Goal: Communication & Community: Answer question/provide support

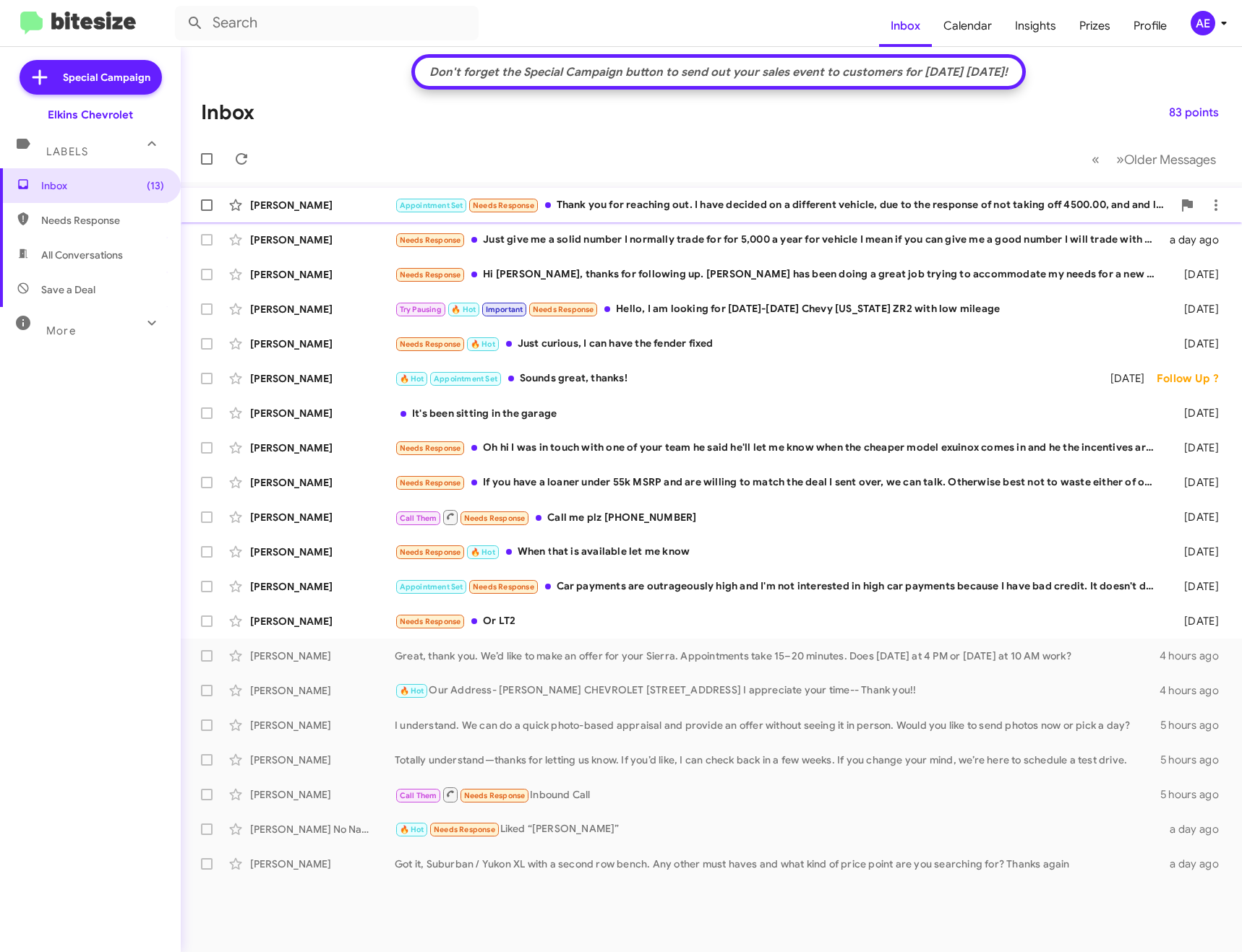
click at [866, 209] on div "Appointment Set Needs Response Thank you for reaching out. I have decided on a …" at bounding box center [783, 205] width 778 height 16
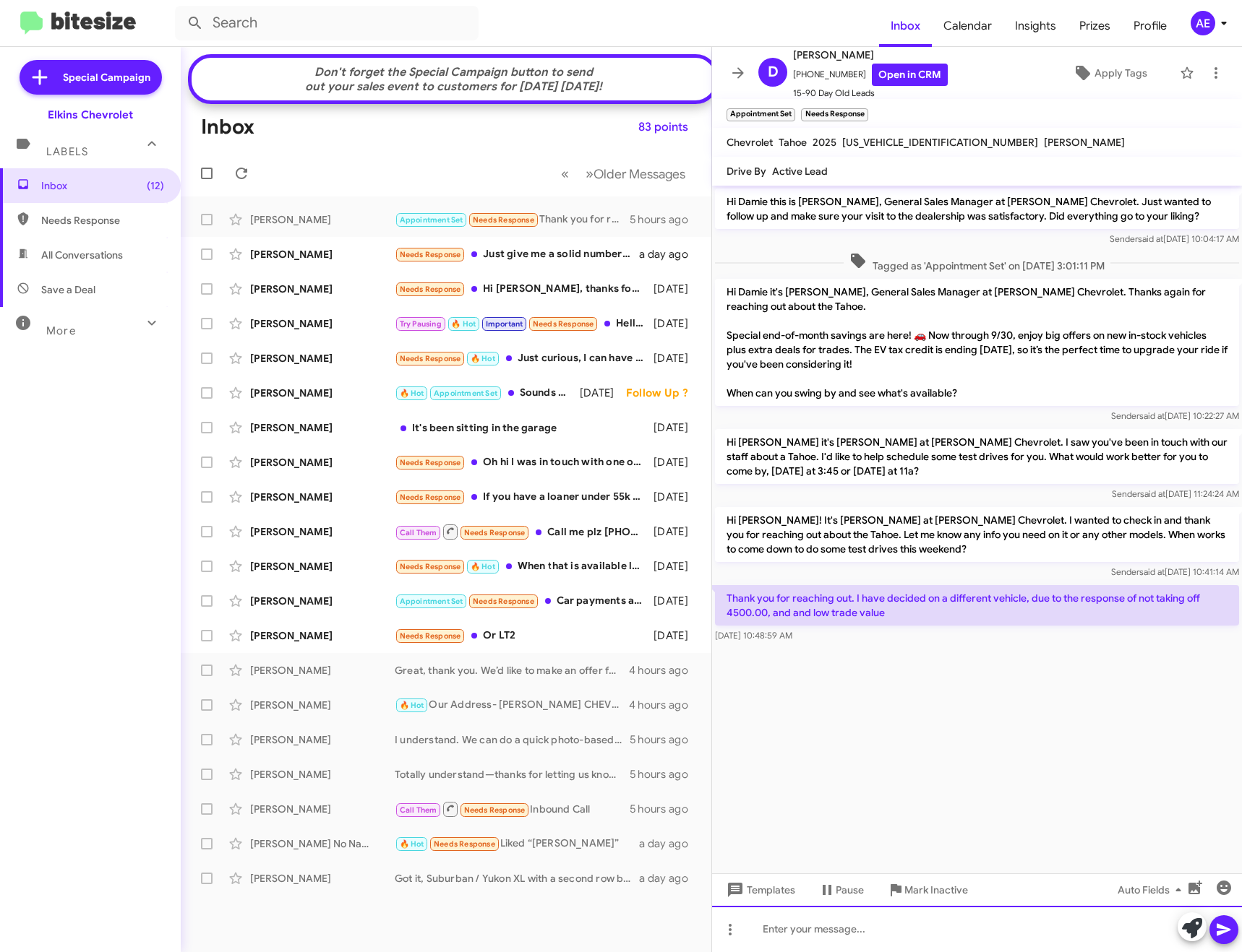
click at [905, 932] on div at bounding box center [976, 929] width 530 height 46
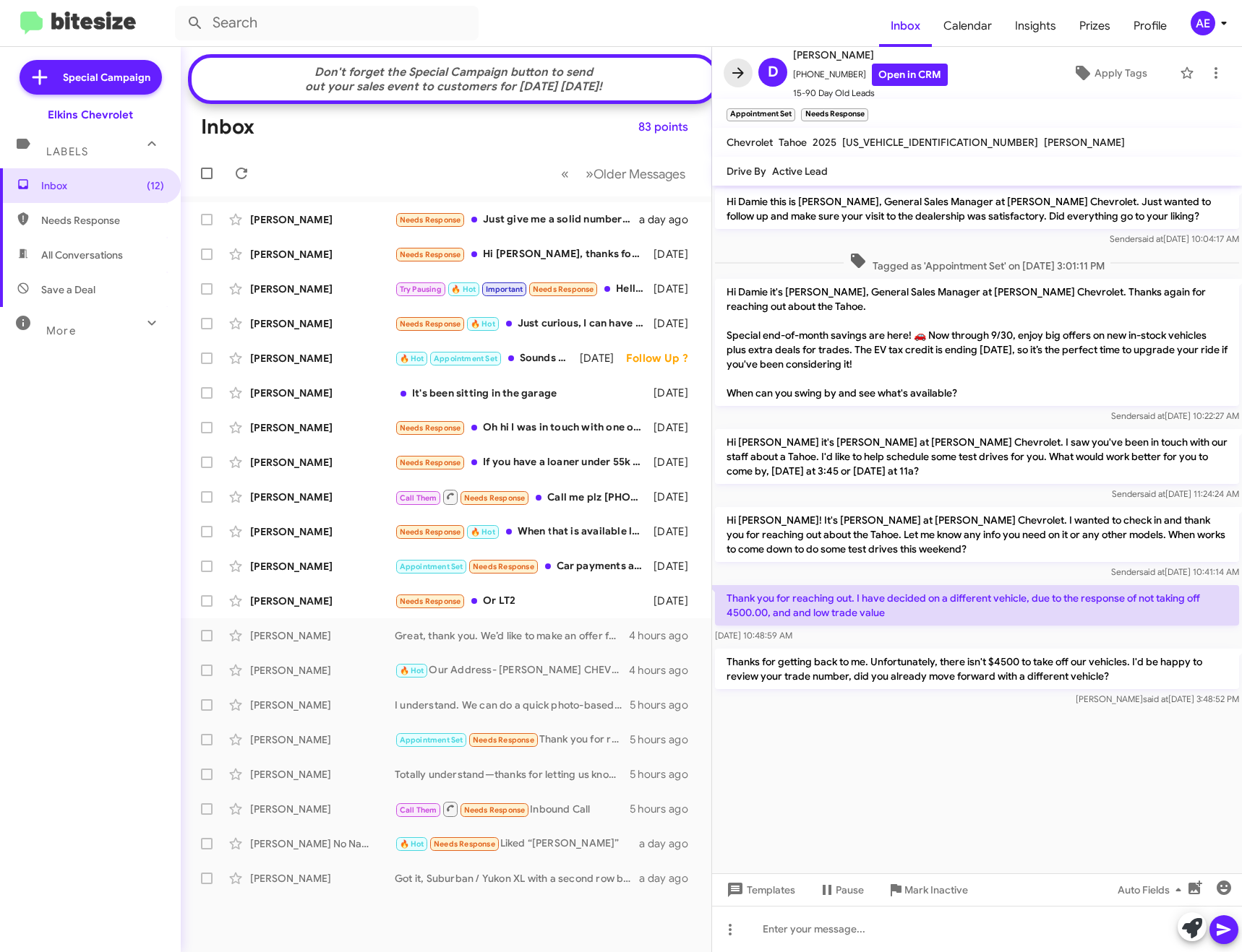
click at [737, 79] on icon at bounding box center [738, 73] width 17 height 17
